Goal: Feedback & Contribution: Leave review/rating

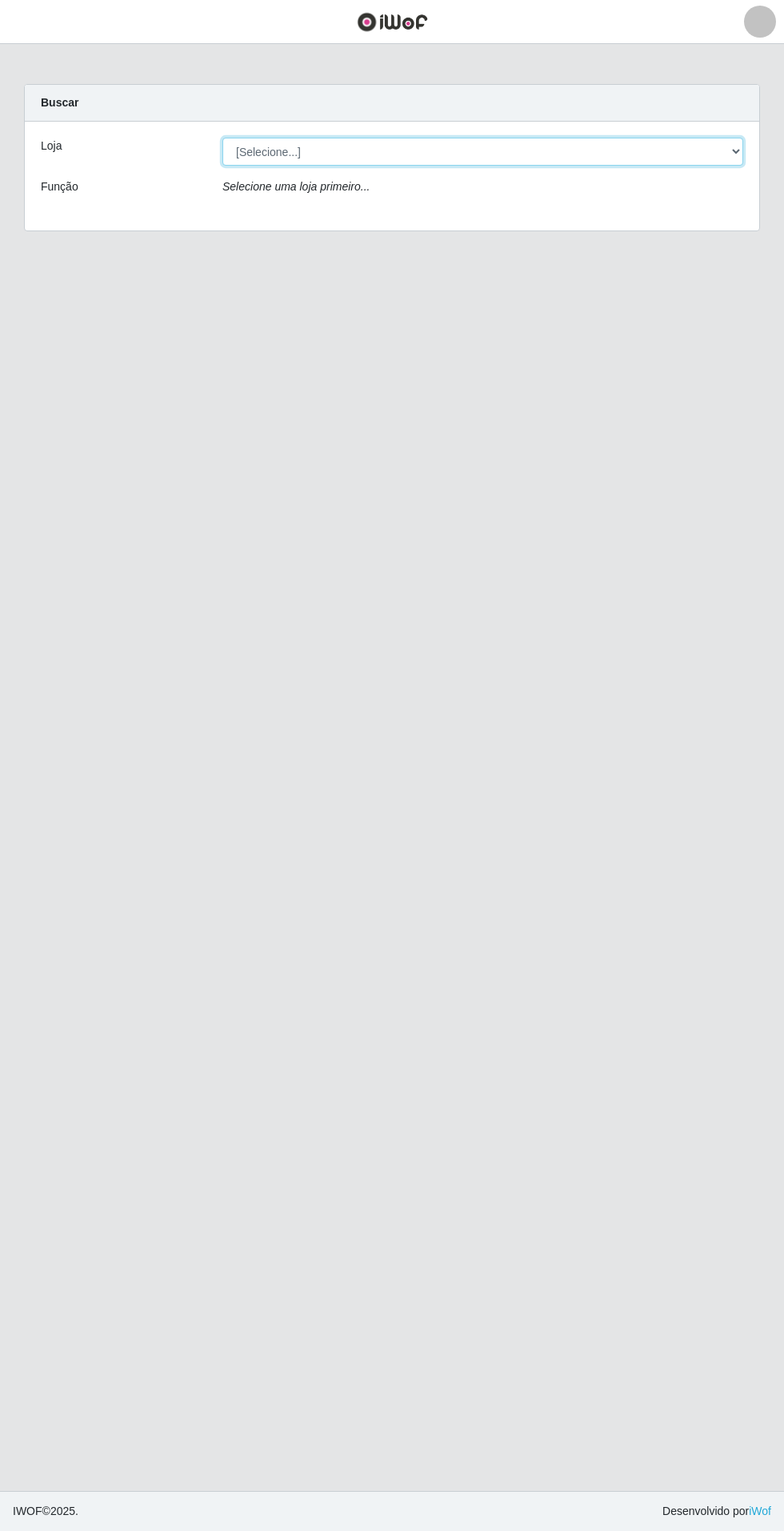
click at [711, 157] on select "[Selecione...] Atacado Vem - Loja 31 [GEOGRAPHIC_DATA]" at bounding box center [482, 152] width 521 height 28
select select "437"
click at [222, 138] on select "[Selecione...] Atacado Vem - Loja 31 [GEOGRAPHIC_DATA]" at bounding box center [482, 152] width 521 height 28
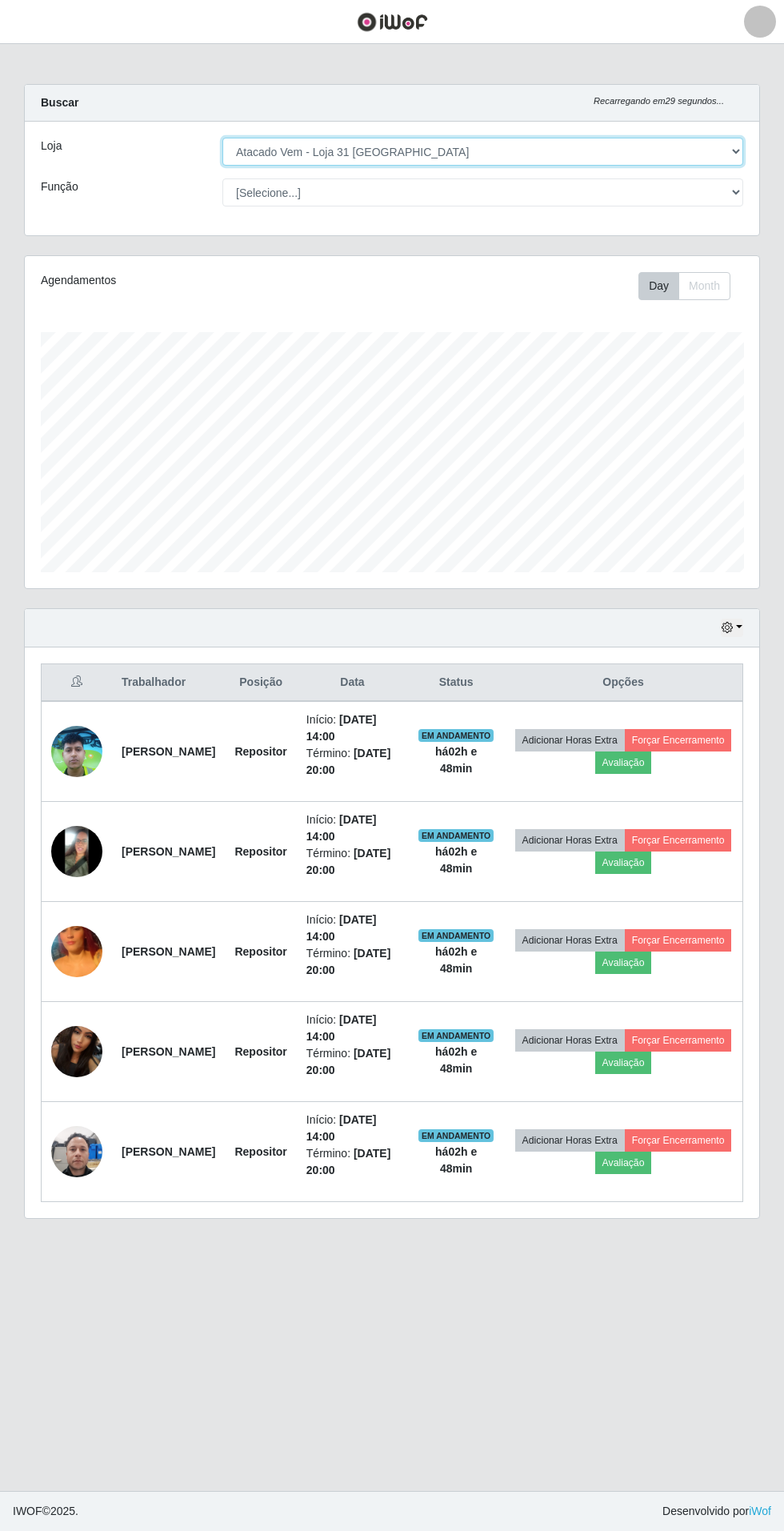
scroll to position [332, 734]
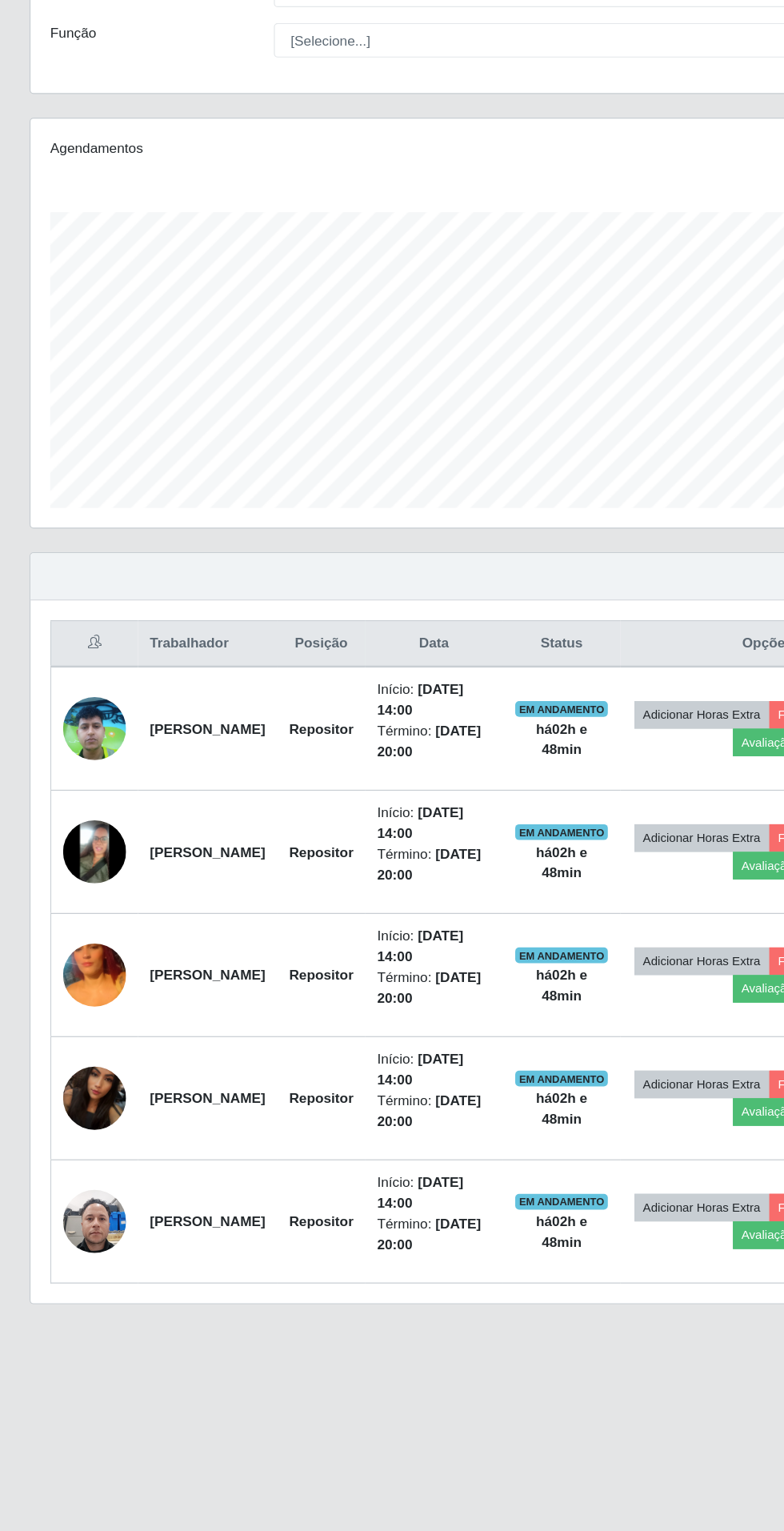
click at [96, 947] on img at bounding box center [77, 952] width 51 height 91
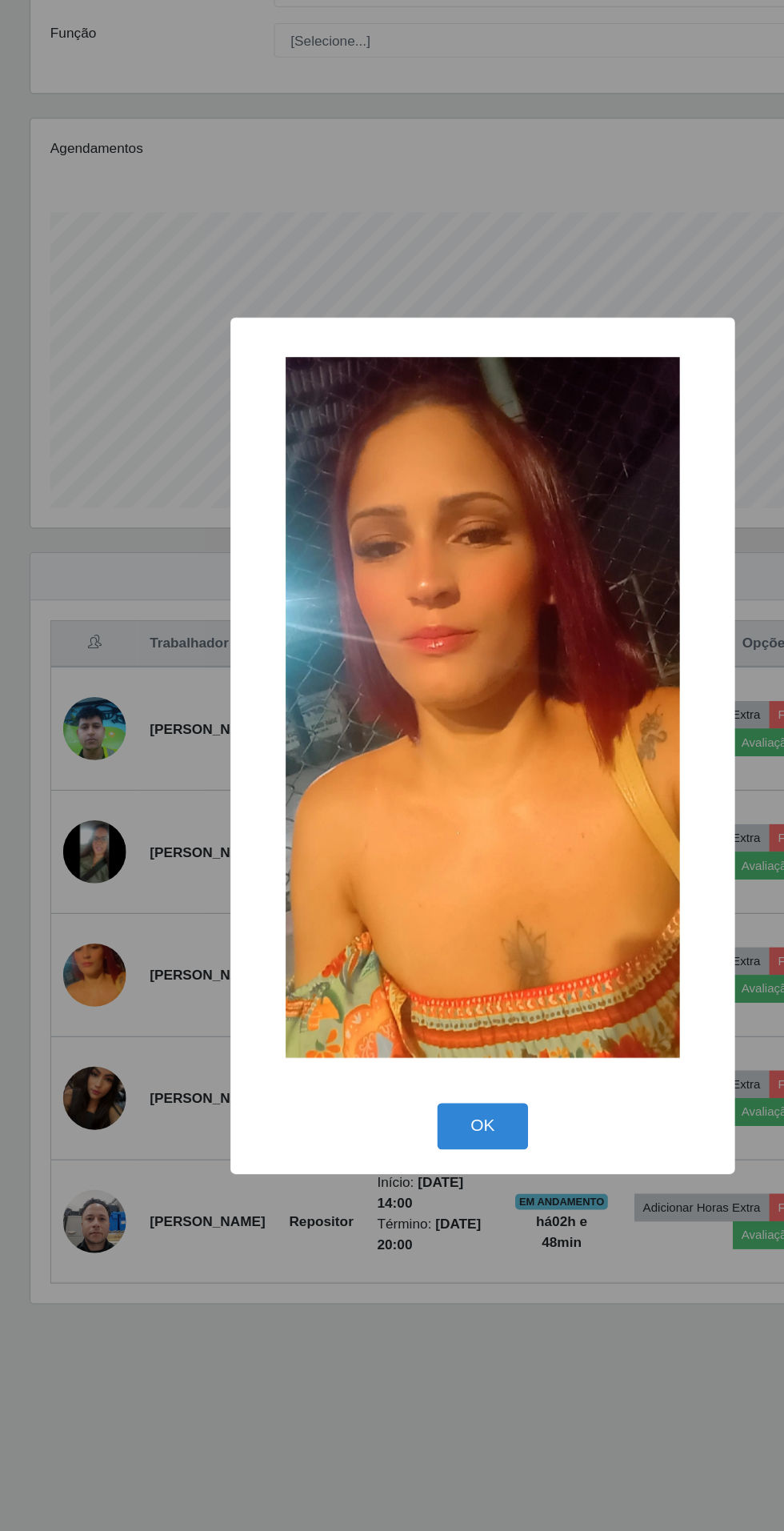
click at [228, 1252] on div "× OK Cancel" at bounding box center [392, 765] width 784 height 1531
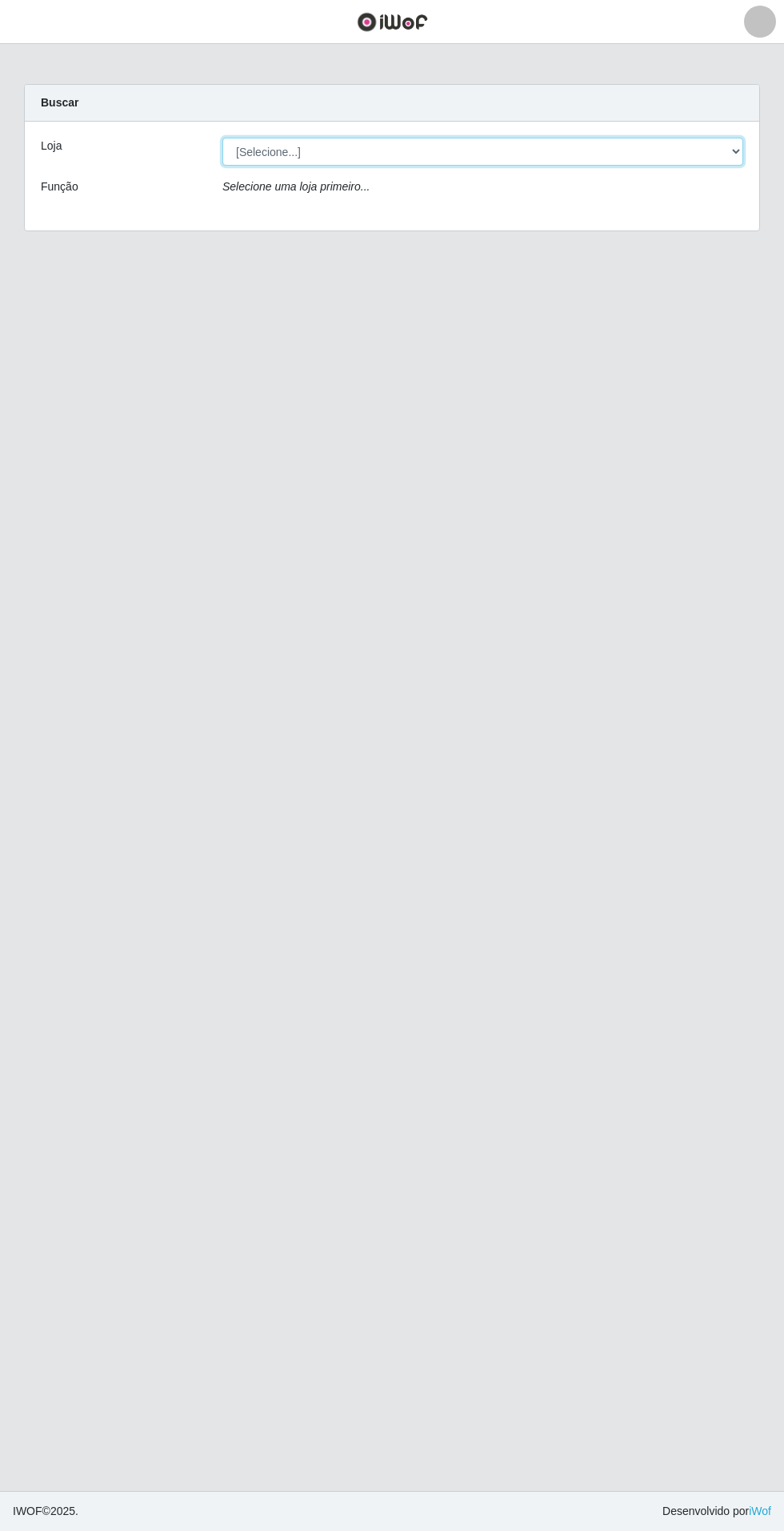
click at [714, 155] on select "[Selecione...] Atacado Vem - Loja 31 [GEOGRAPHIC_DATA]" at bounding box center [482, 152] width 521 height 28
select select "437"
click at [222, 138] on select "[Selecione...] Atacado Vem - Loja 31 [GEOGRAPHIC_DATA]" at bounding box center [482, 152] width 521 height 28
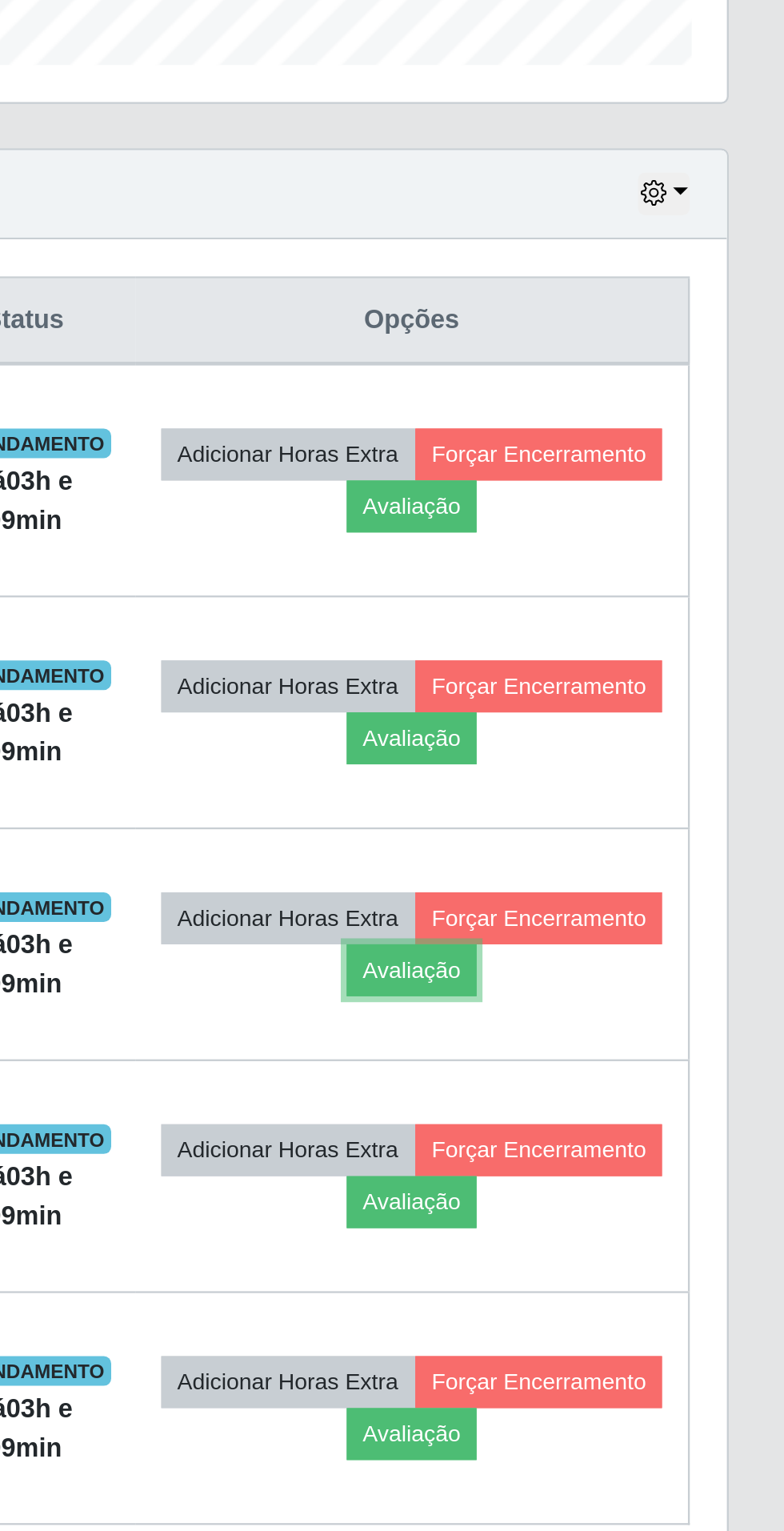
click at [652, 967] on button "Avaliação" at bounding box center [623, 962] width 57 height 22
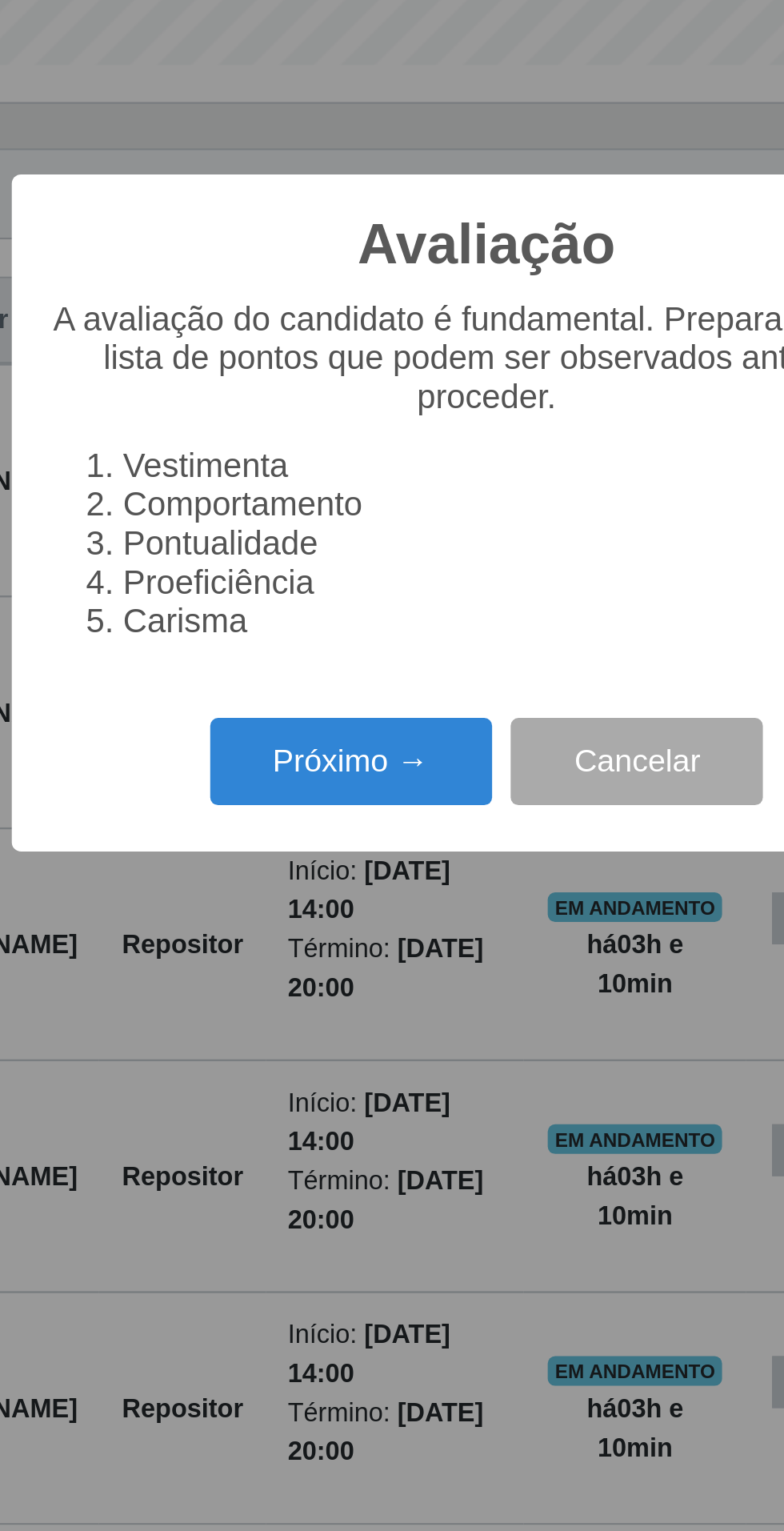
click at [331, 892] on button "Próximo →" at bounding box center [333, 872] width 122 height 37
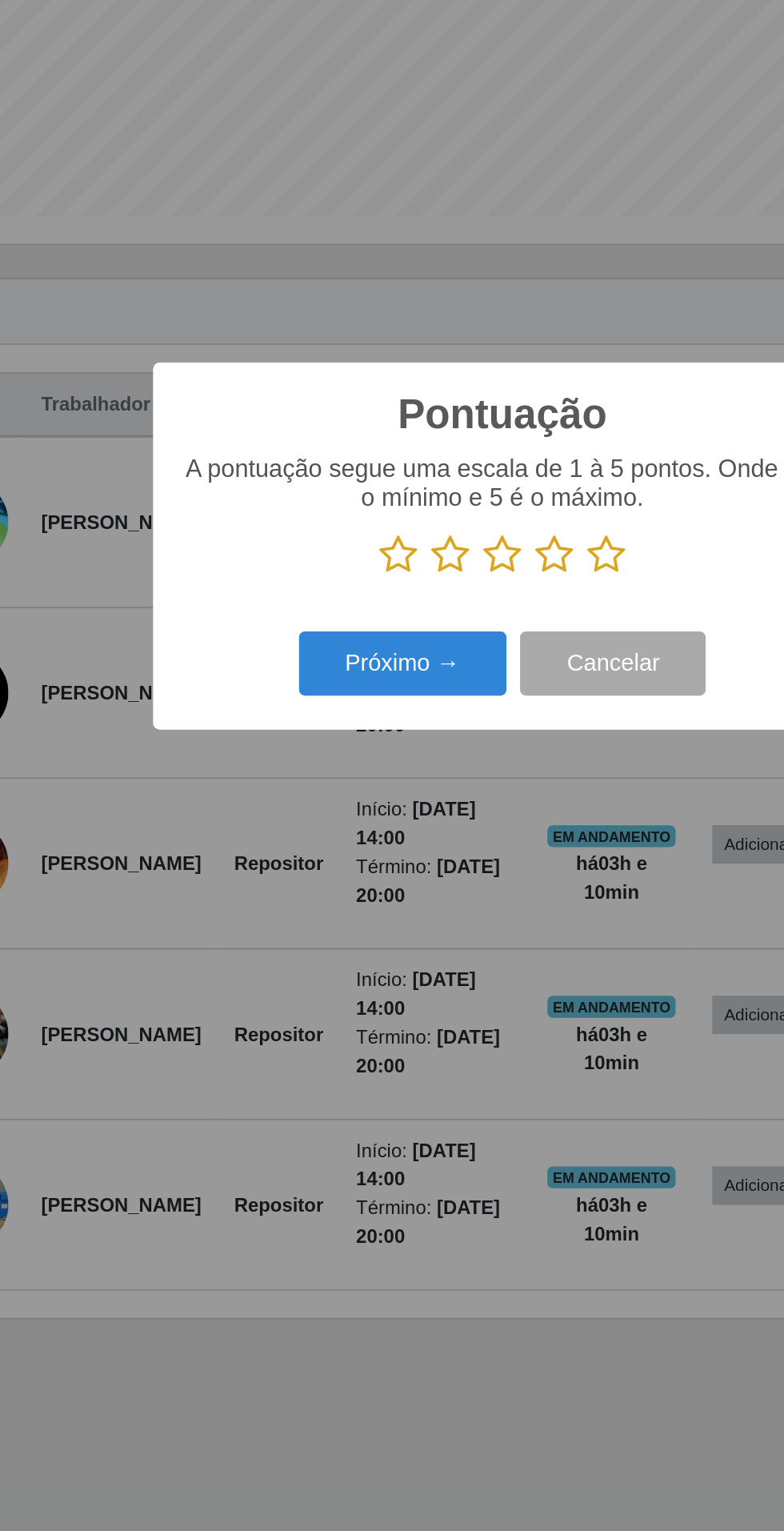
click at [351, 853] on button "Próximo →" at bounding box center [333, 834] width 122 height 37
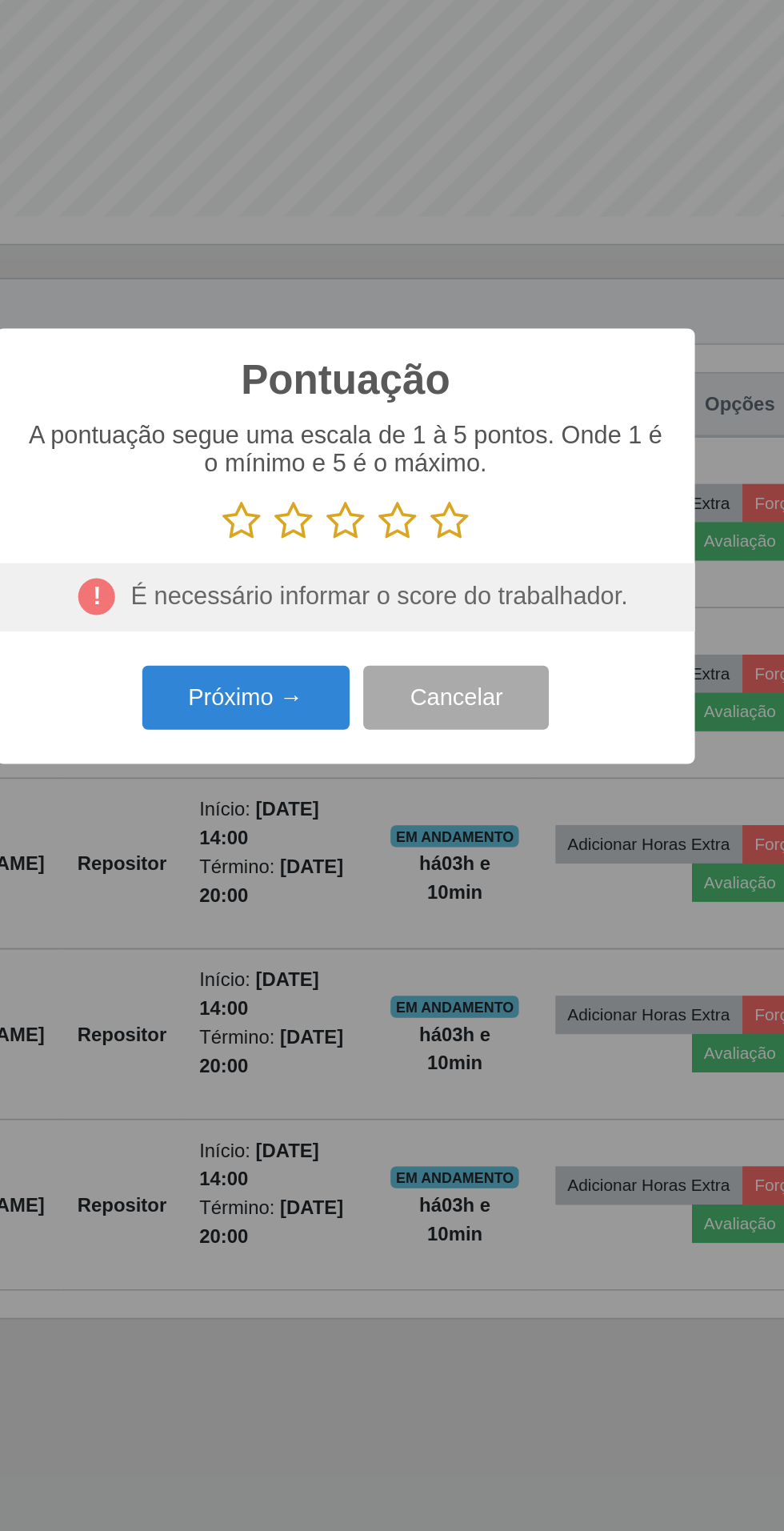
click at [334, 763] on icon at bounding box center [331, 750] width 22 height 24
click at [320, 763] on input "radio" at bounding box center [320, 763] width 0 height 0
click at [340, 874] on button "Próximo →" at bounding box center [333, 854] width 122 height 37
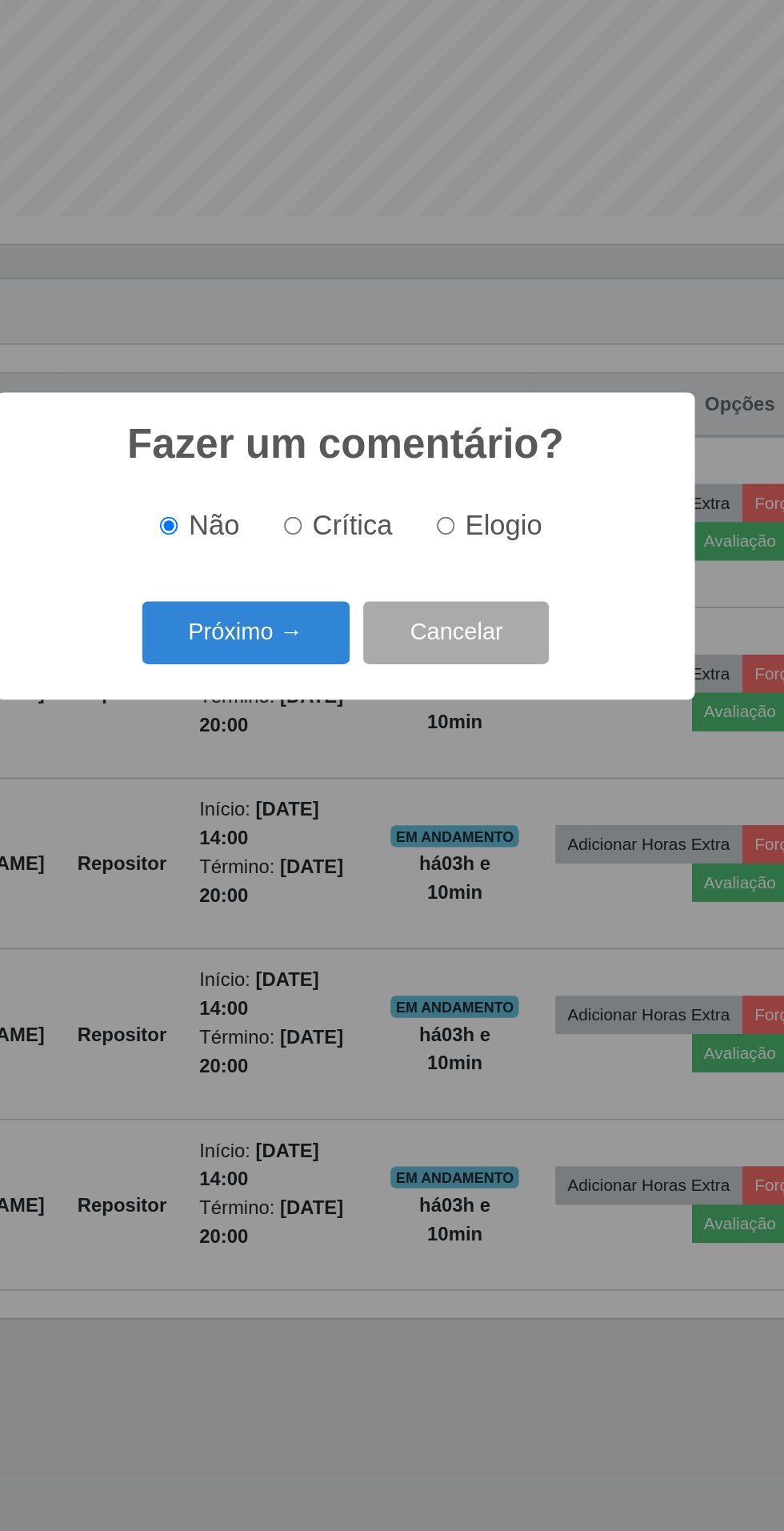
click at [363, 758] on input "Crítica" at bounding box center [361, 753] width 11 height 11
radio input "true"
click at [338, 836] on button "Próximo →" at bounding box center [333, 816] width 122 height 37
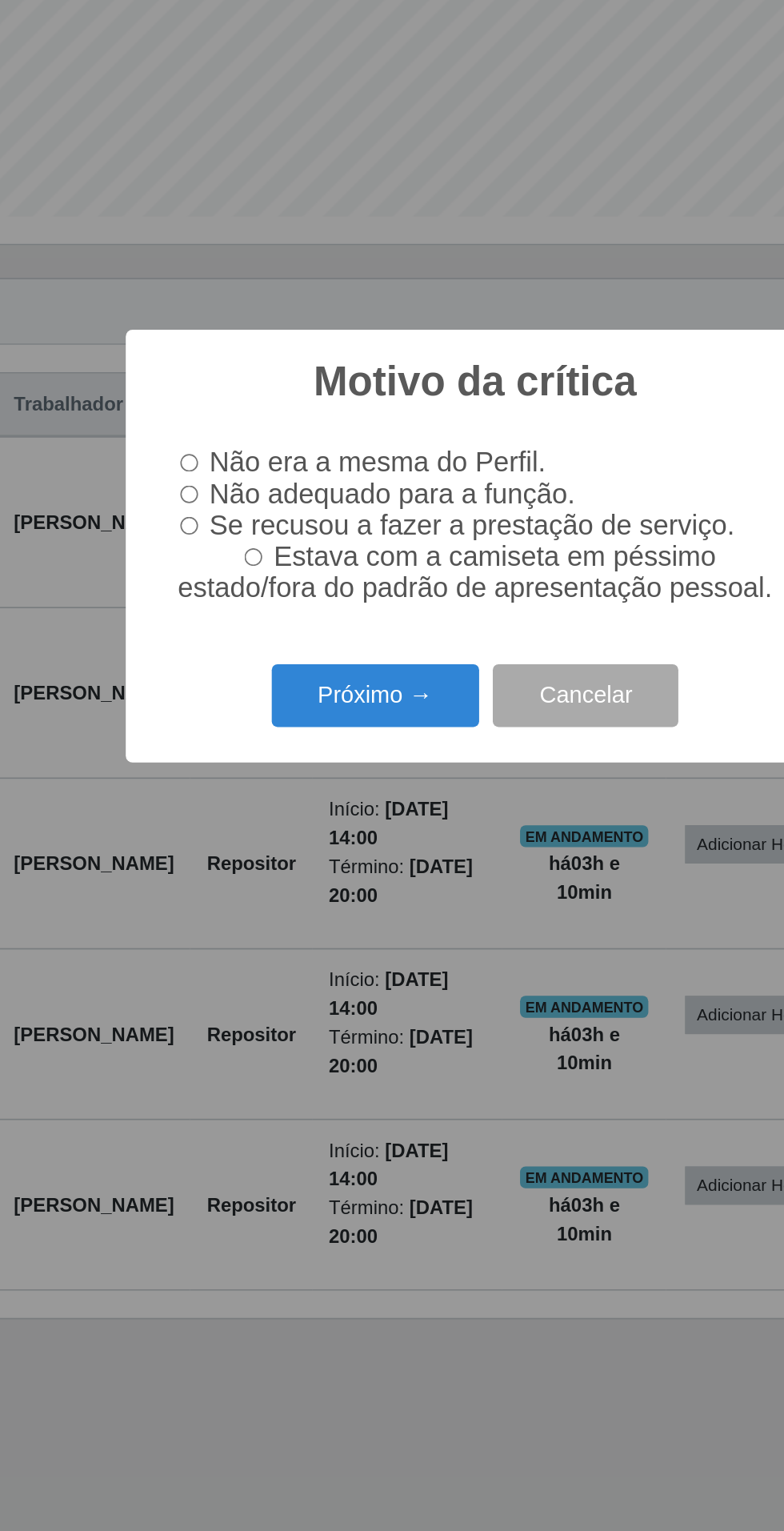
click at [225, 800] on label "Estava com a camiseta em péssimo estado/fora do padrão de apresentação pessoal." at bounding box center [392, 781] width 359 height 36
click at [257, 778] on input "Estava com a camiseta em péssimo estado/fora do padrão de apresentação pessoal." at bounding box center [262, 772] width 11 height 11
radio input "true"
click at [225, 758] on input "Se recusou a fazer a prestação de serviço." at bounding box center [225, 753] width 11 height 11
radio input "true"
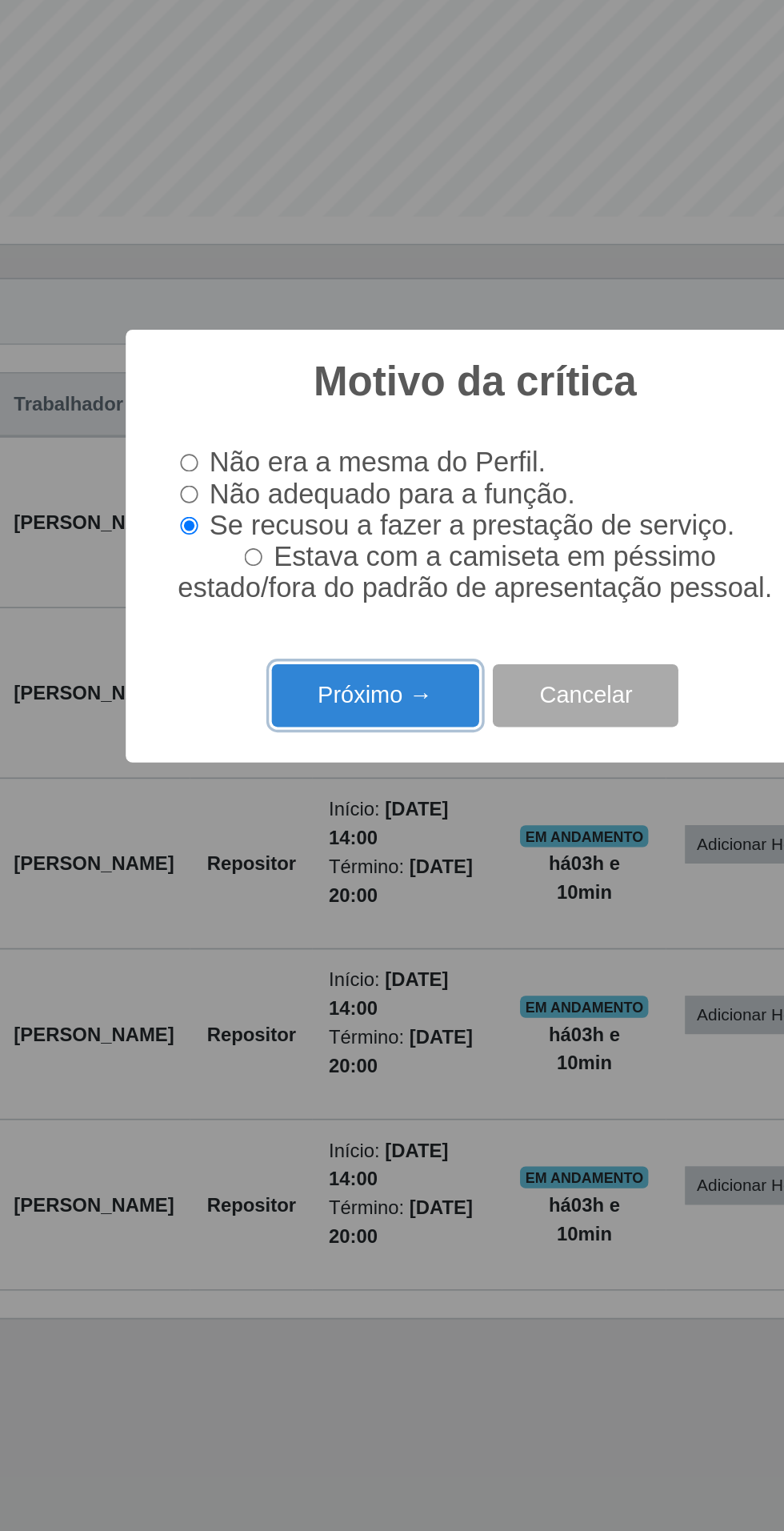
click at [337, 873] on button "Próximo →" at bounding box center [333, 853] width 122 height 37
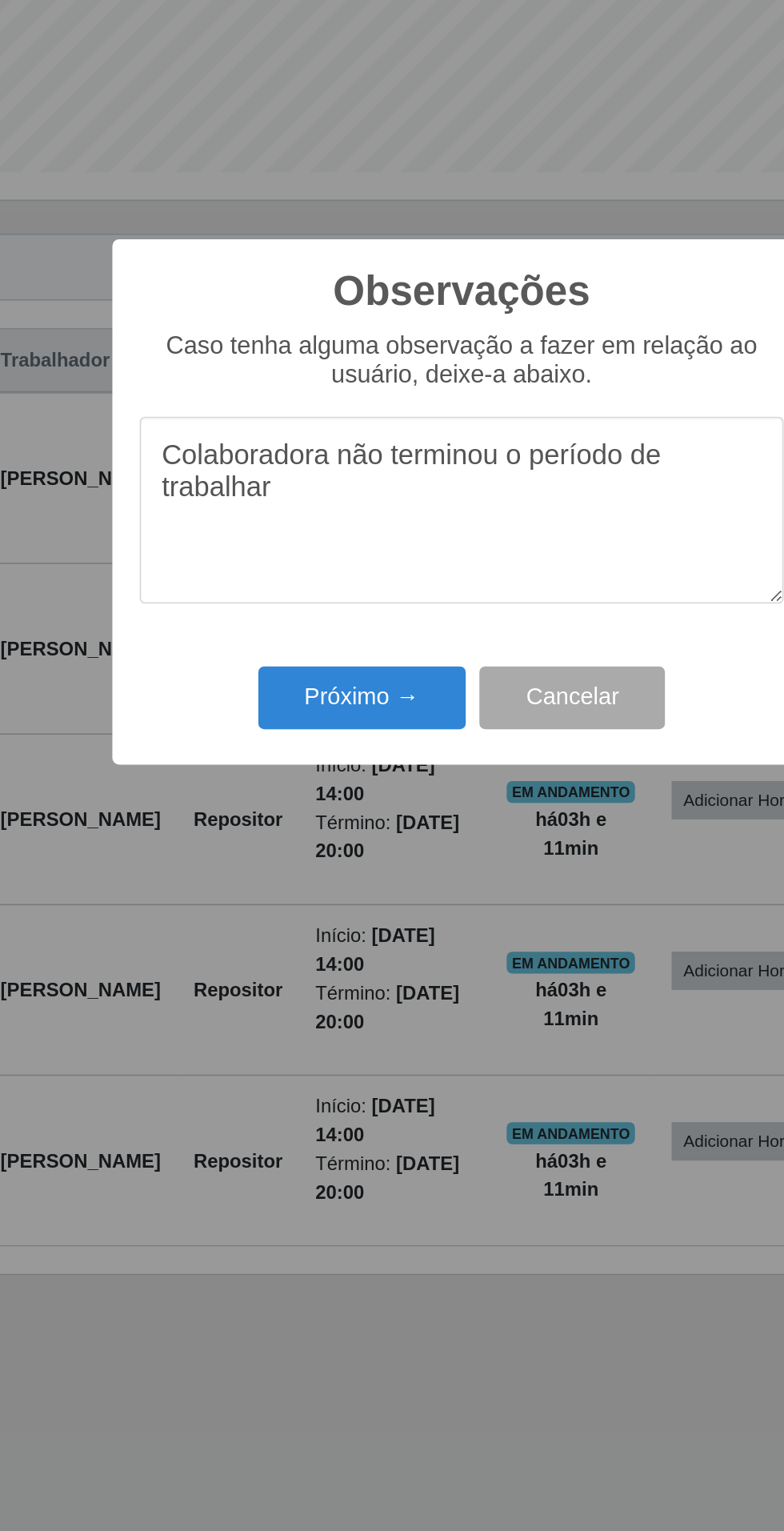
type textarea "Colaboradora não terminou o período de trabalhar"
click at [344, 877] on button "Próximo →" at bounding box center [333, 880] width 122 height 37
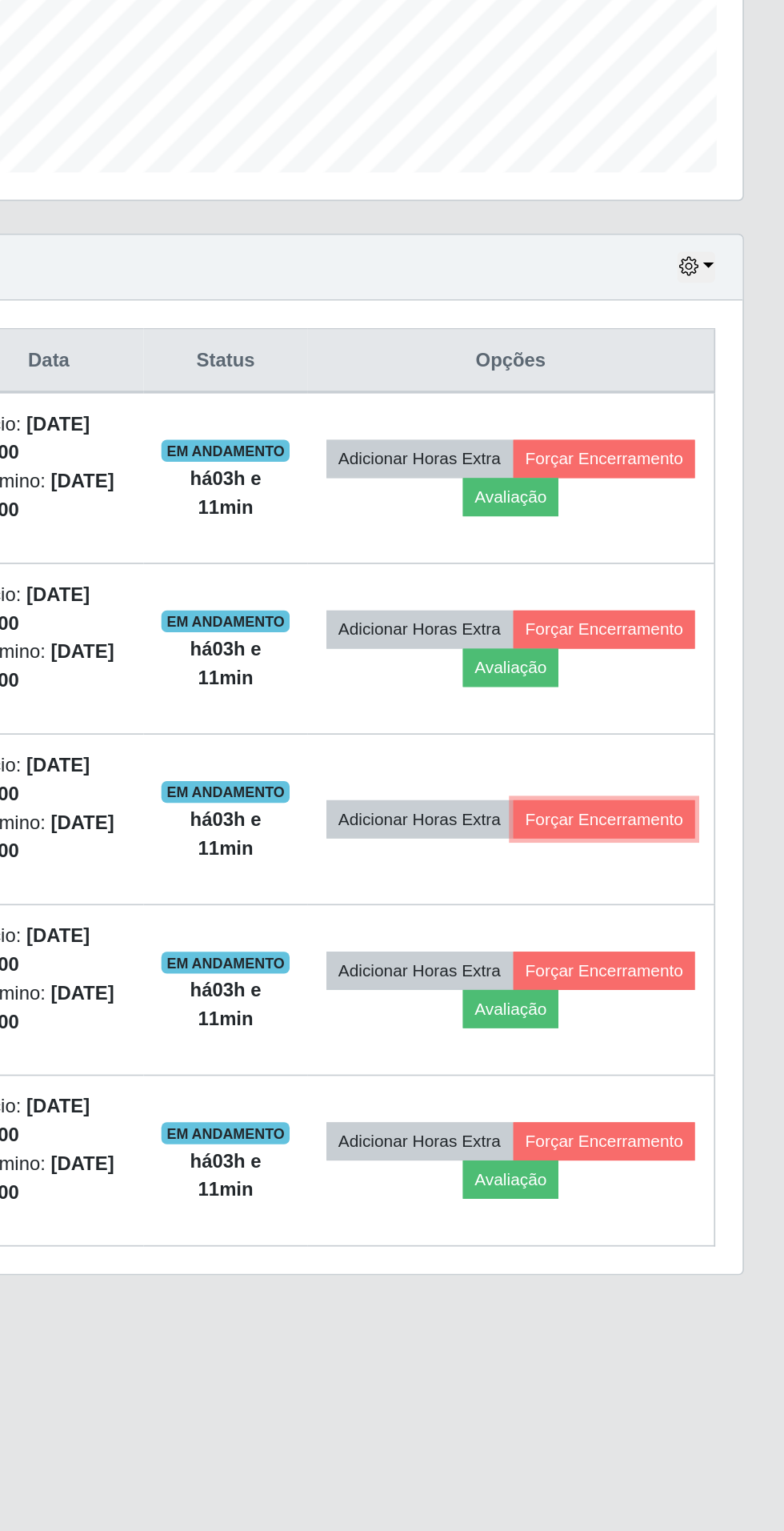
click at [643, 960] on button "Forçar Encerramento" at bounding box center [678, 952] width 107 height 22
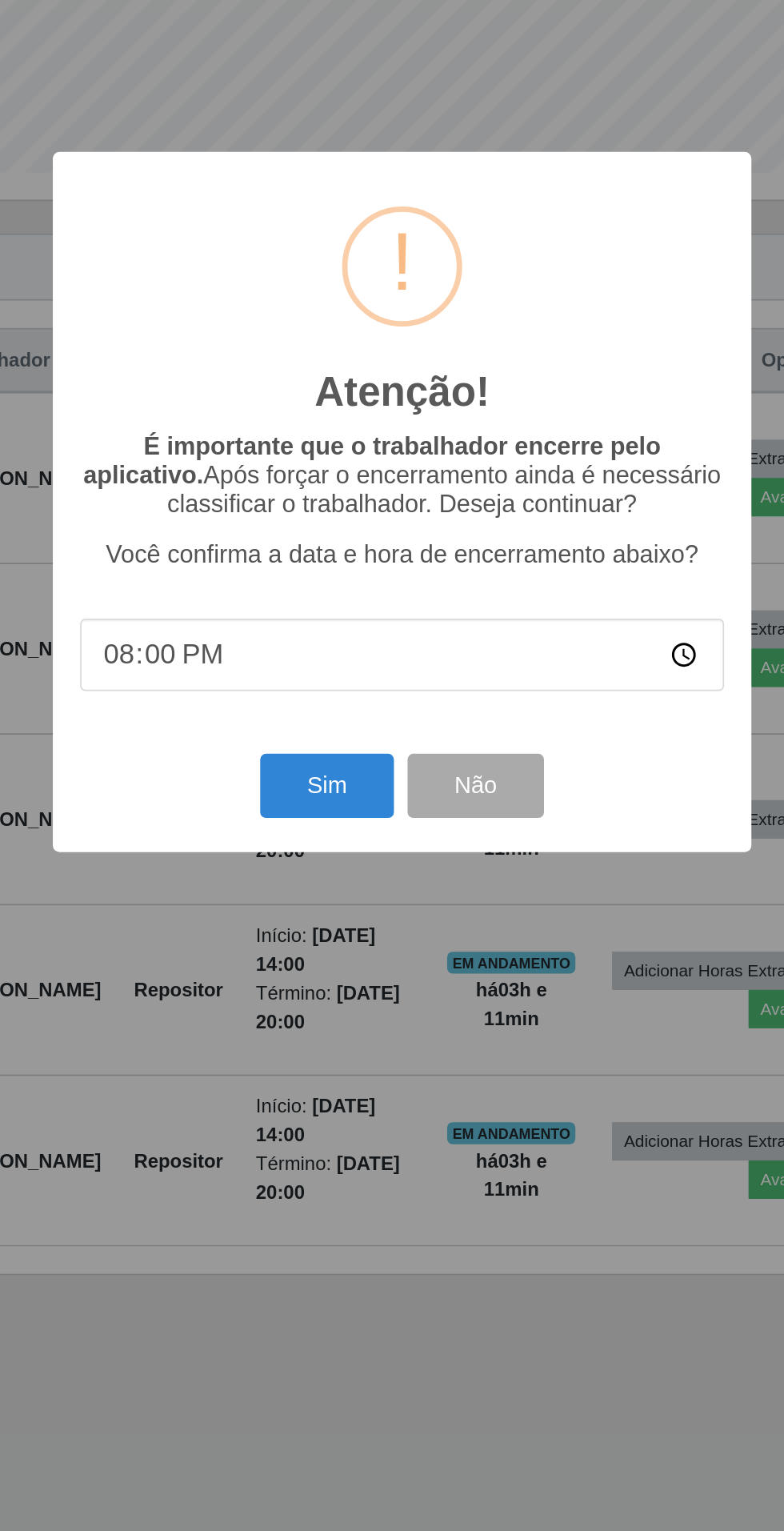
click at [543, 843] on input "20:00" at bounding box center [392, 855] width 378 height 42
type input "17:00"
click at [343, 928] on button "Sim" at bounding box center [348, 932] width 78 height 37
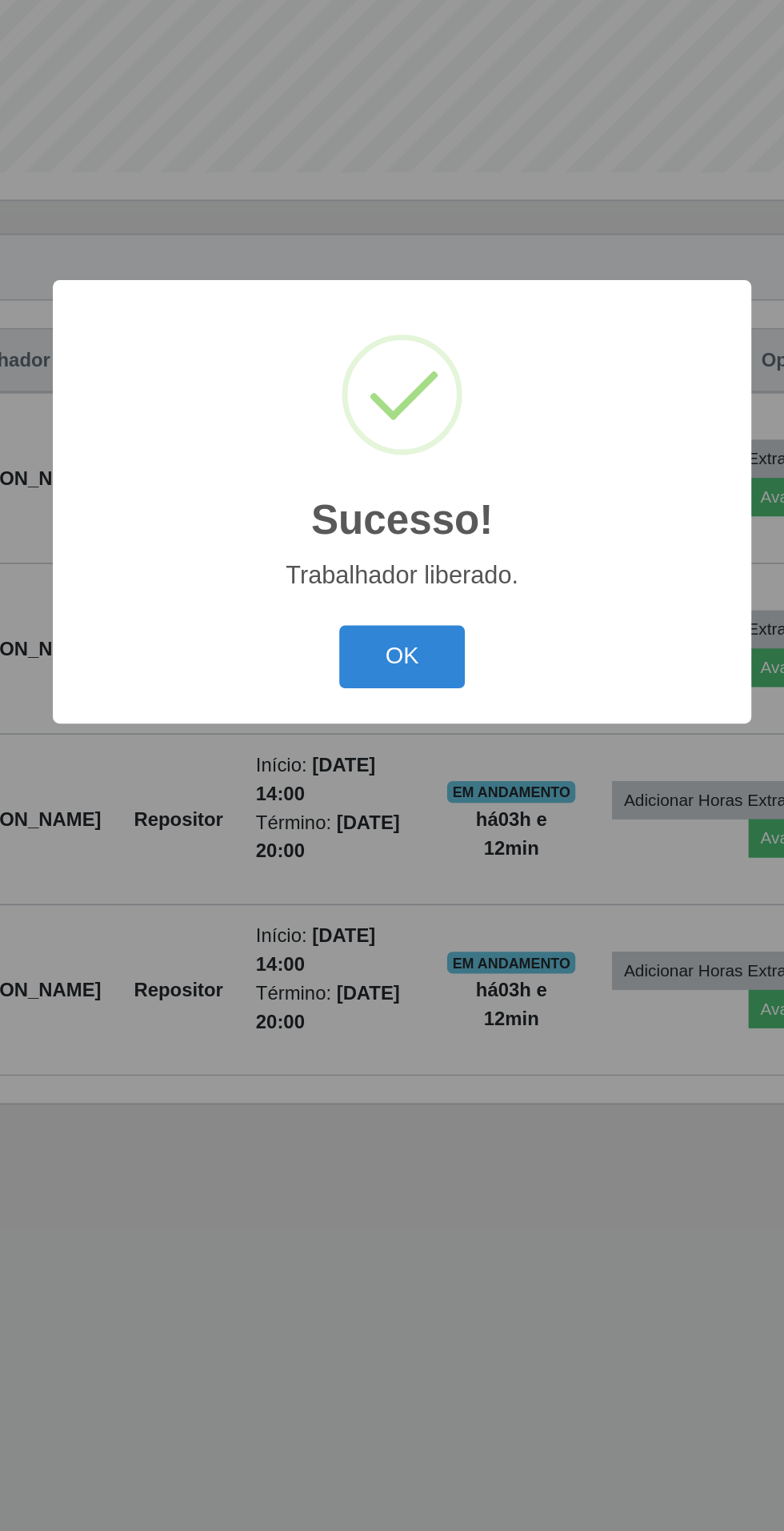
click at [385, 872] on button "OK" at bounding box center [393, 856] width 75 height 37
